Goal: Browse casually

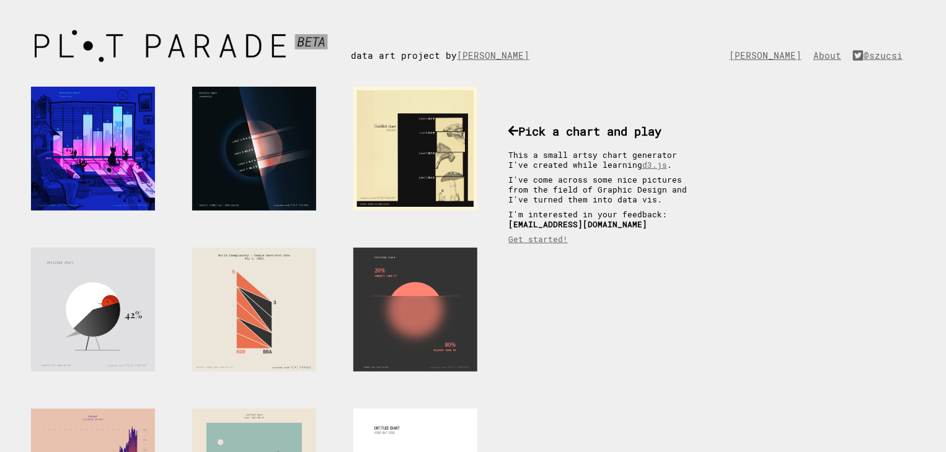
click at [429, 154] on div at bounding box center [415, 149] width 124 height 124
click at [514, 131] on icon at bounding box center [513, 131] width 10 height 10
click at [221, 40] on img at bounding box center [188, 46] width 326 height 43
